Goal: Information Seeking & Learning: Check status

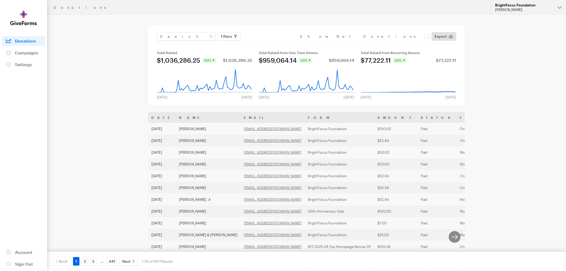
click at [540, 4] on div "BrightFocus Foundation" at bounding box center [524, 5] width 58 height 5
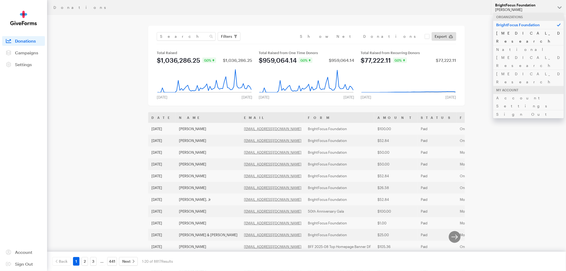
click at [528, 33] on link "[MEDICAL_DATA] Research" at bounding box center [528, 37] width 71 height 16
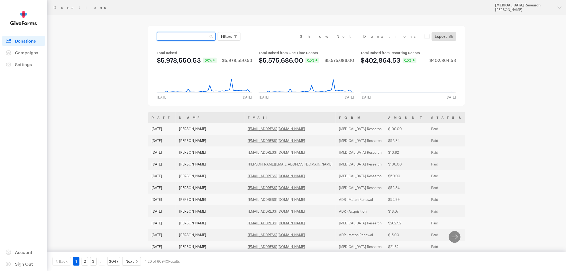
paste input "[EMAIL_ADDRESS][DOMAIN_NAME]"
type input "mjbarretta5@gmail.com"
click at [267, 43] on button "Apply" at bounding box center [275, 47] width 17 height 9
